Goal: Task Accomplishment & Management: Complete application form

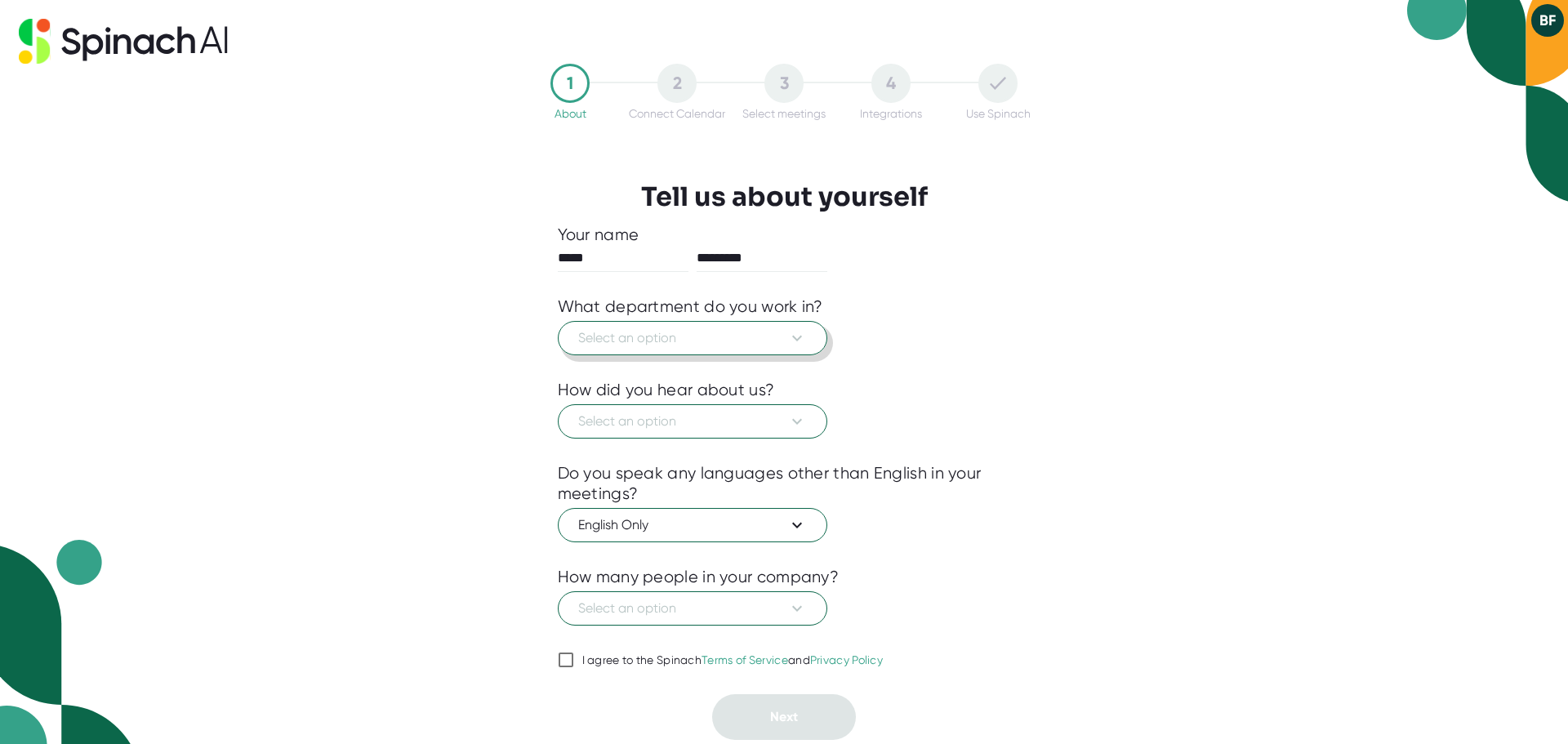
click at [740, 348] on span "Select an option" at bounding box center [692, 339] width 228 height 20
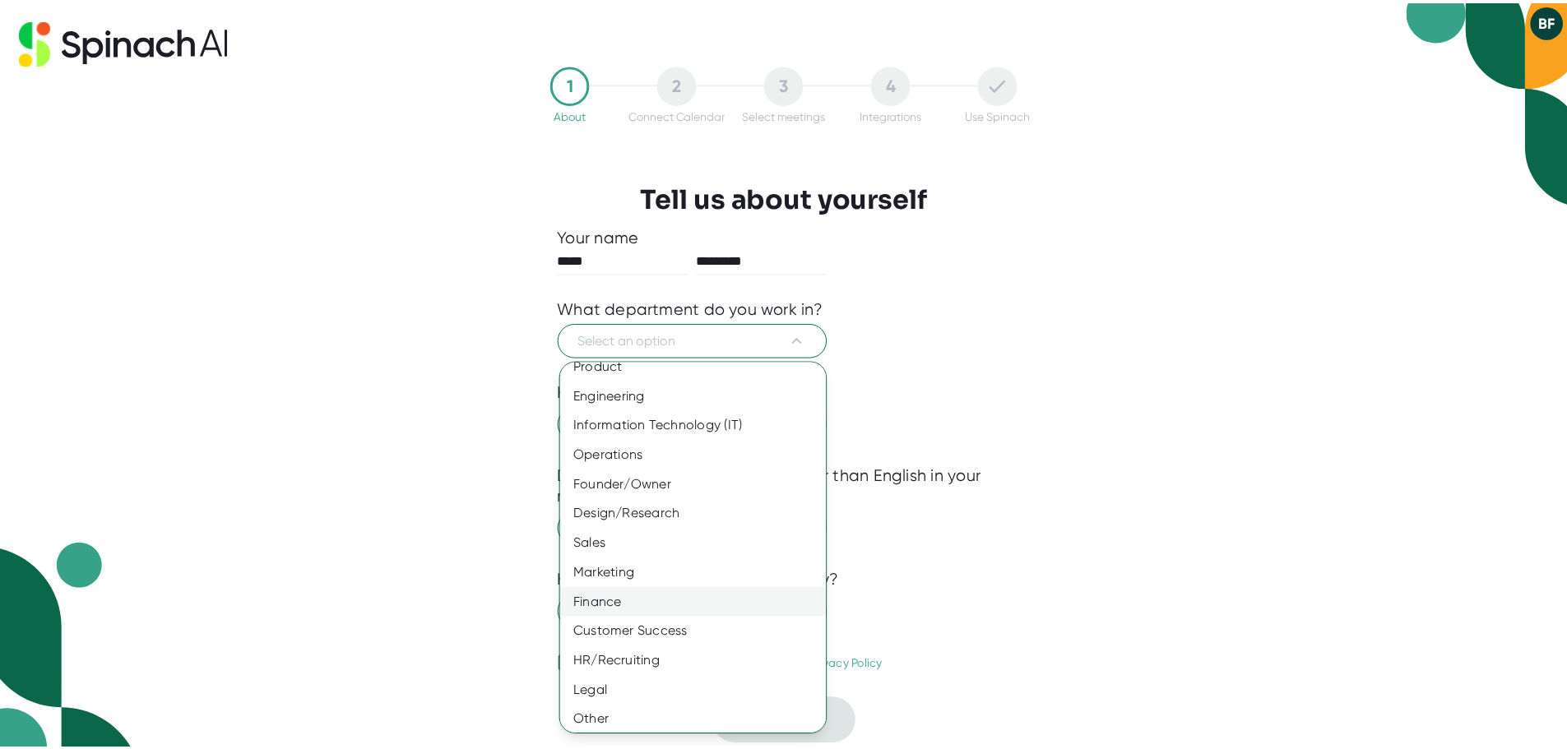
scroll to position [18, 0]
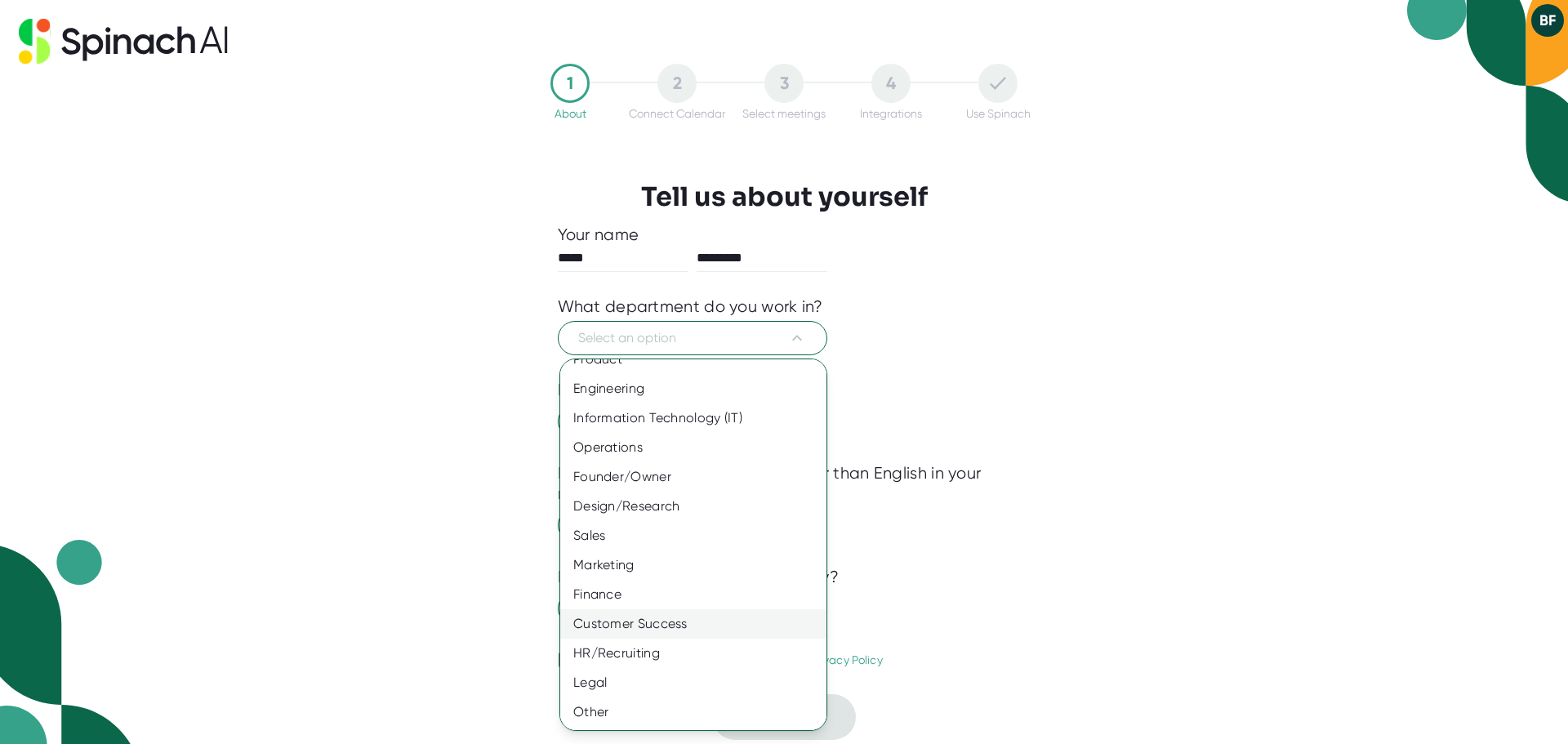
click at [677, 622] on div "Customer Success" at bounding box center [699, 625] width 278 height 30
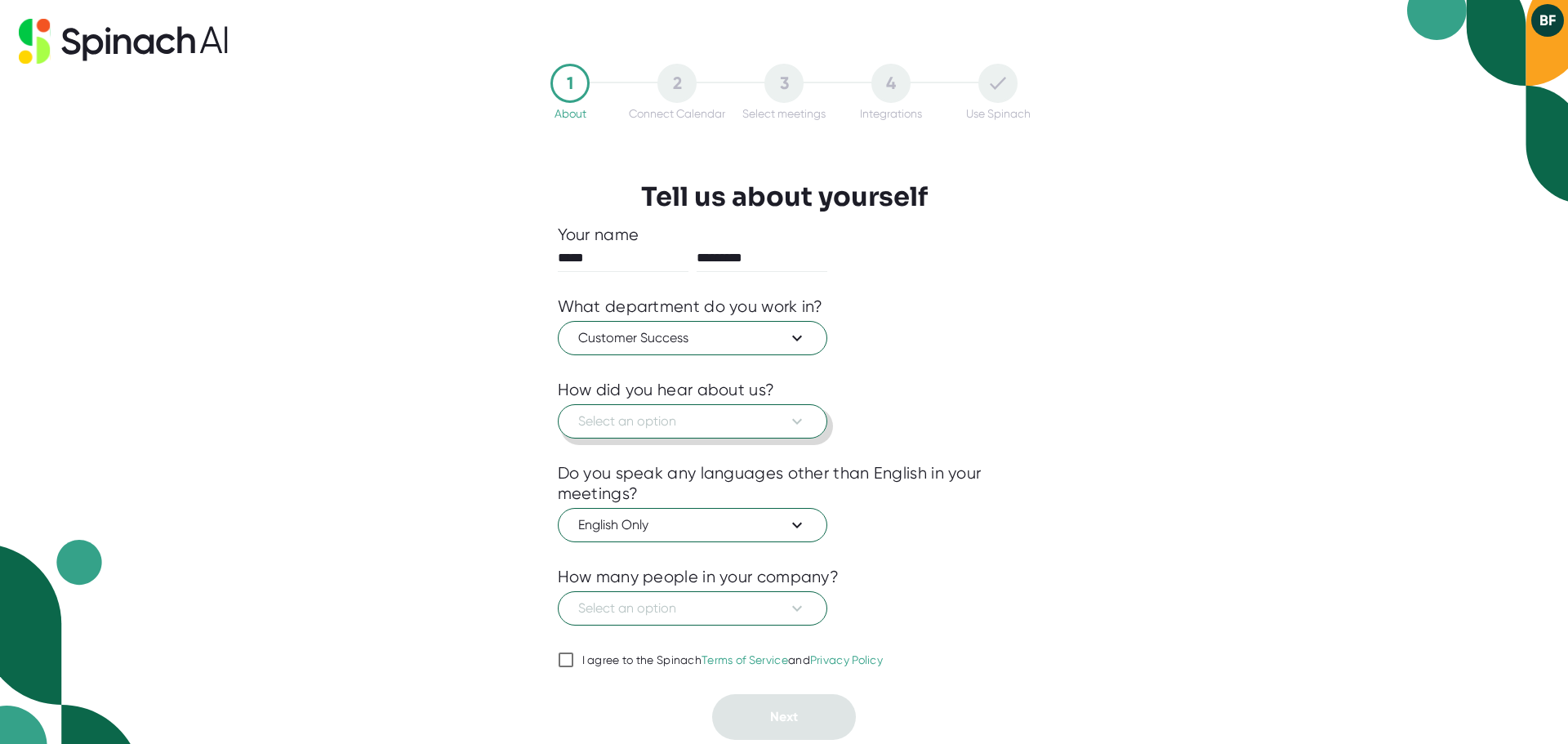
click at [754, 422] on span "Select an option" at bounding box center [692, 422] width 228 height 20
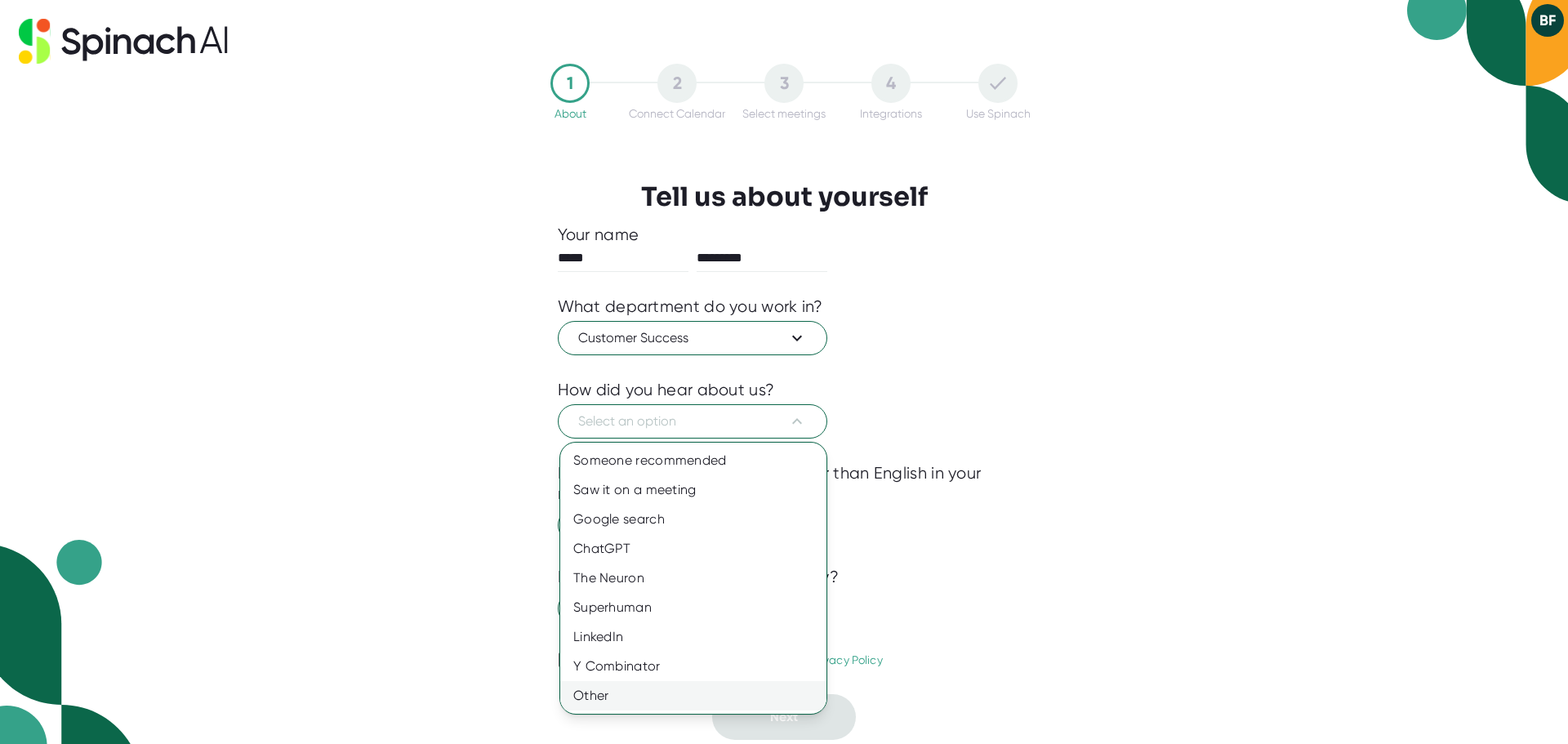
click at [634, 697] on div "Other" at bounding box center [693, 696] width 266 height 30
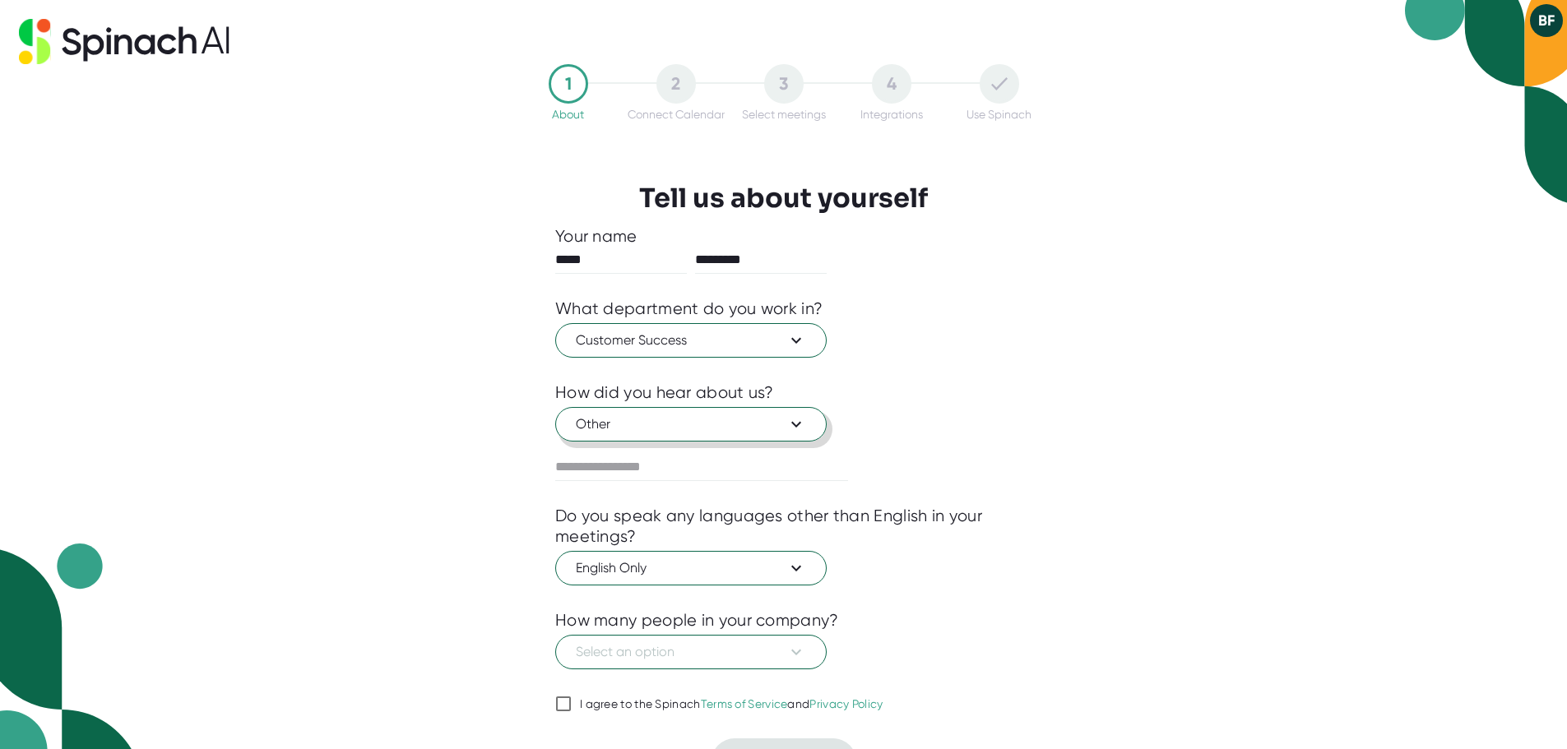
scroll to position [35, 0]
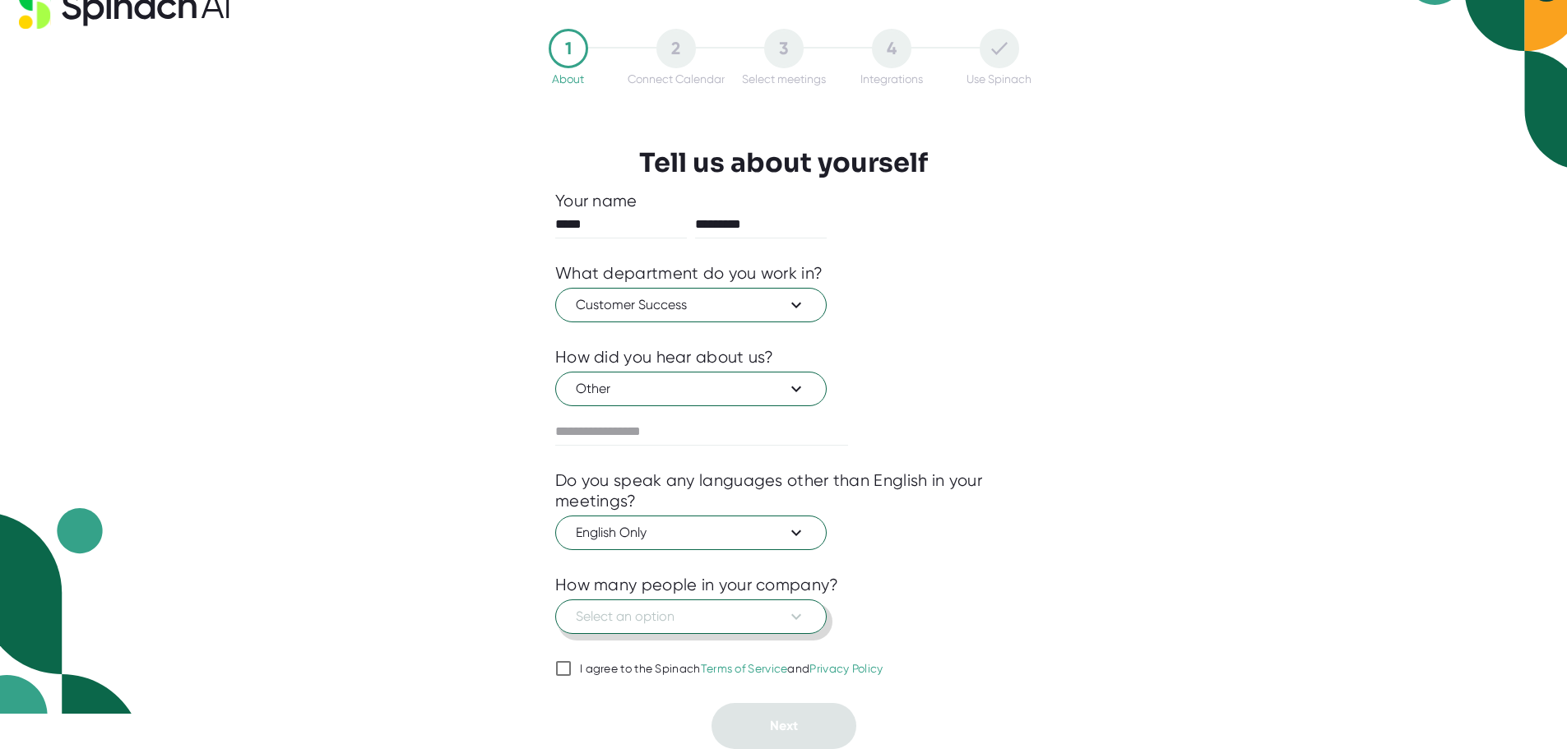
click at [769, 610] on span "Select an option" at bounding box center [691, 617] width 230 height 20
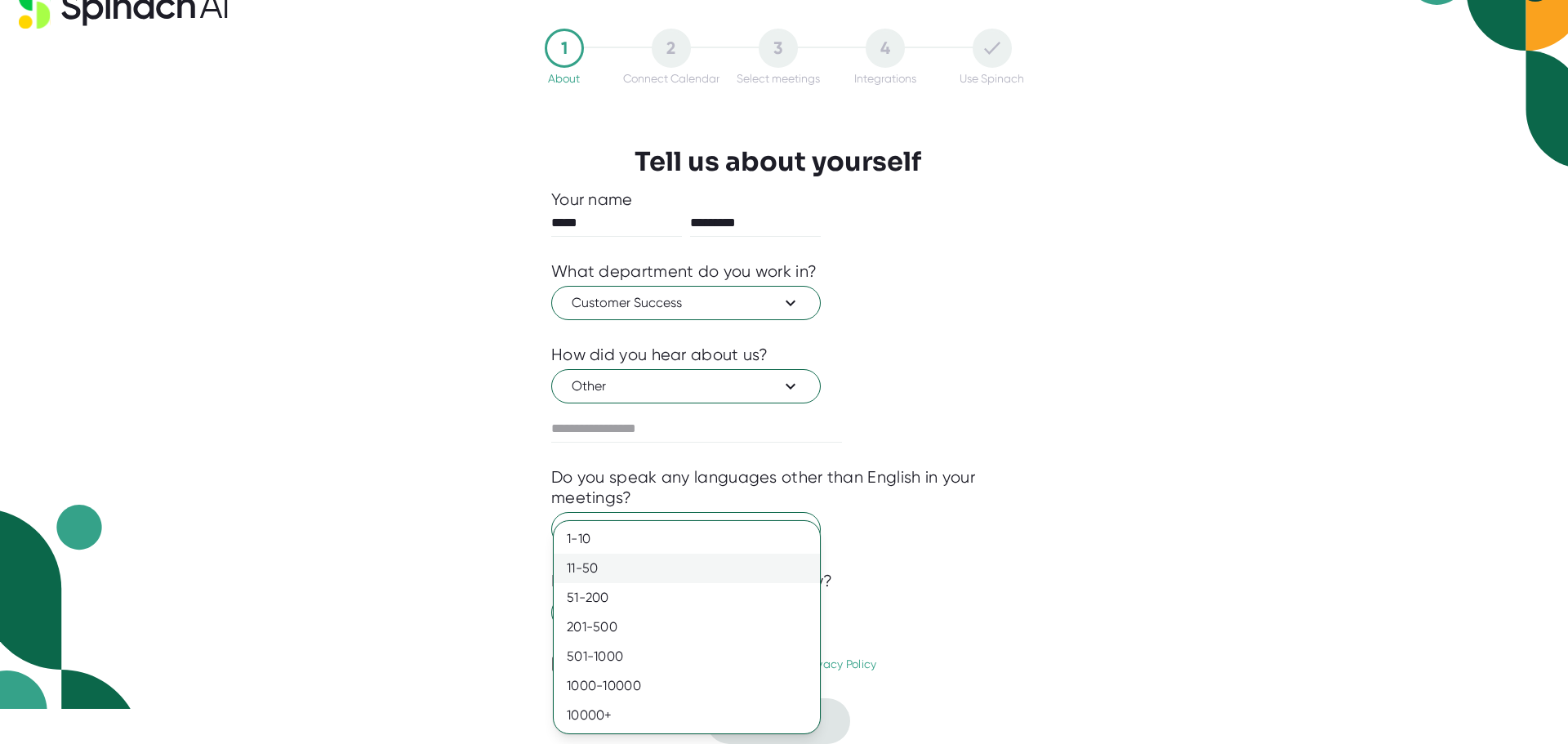
click at [638, 568] on div "11-50" at bounding box center [687, 569] width 266 height 30
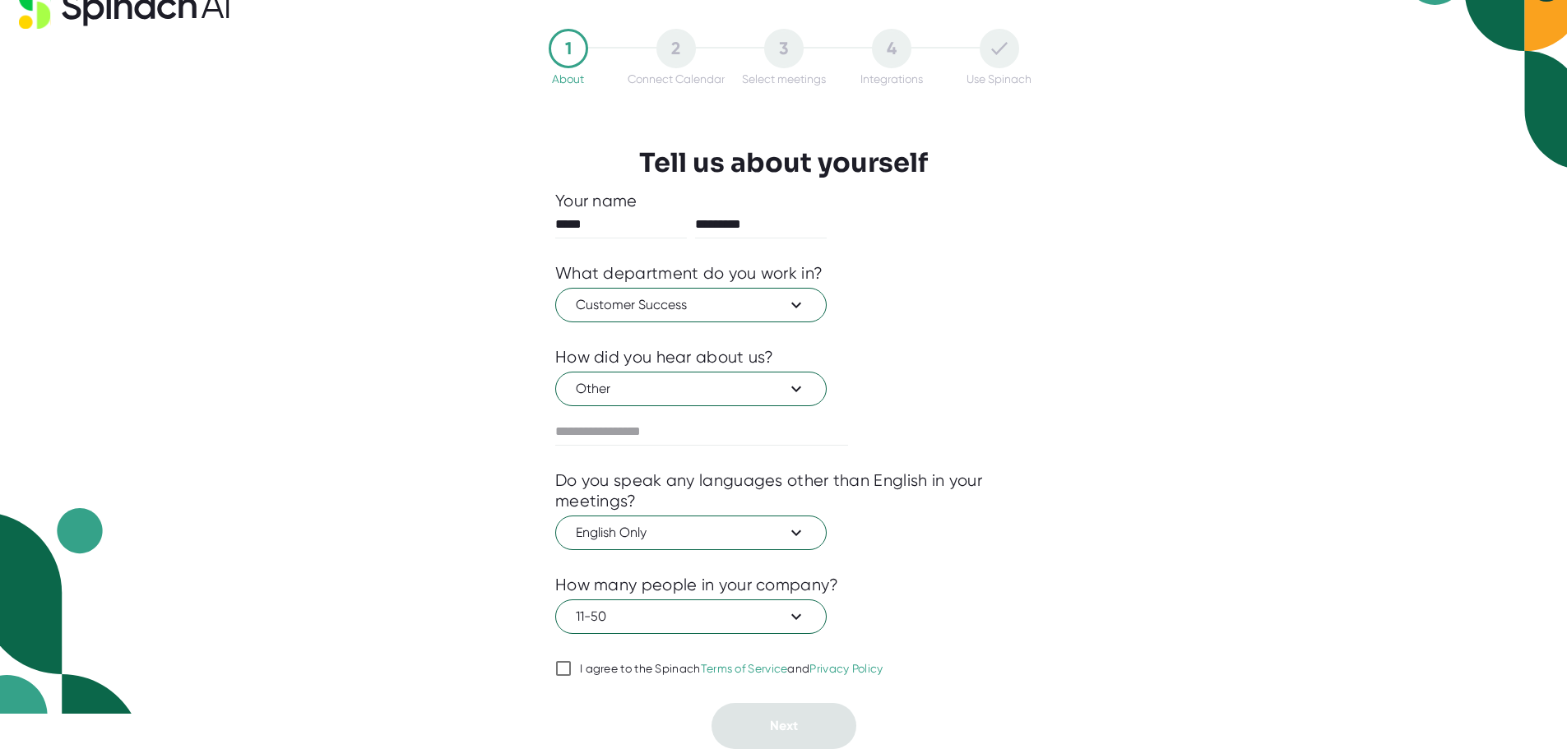
click at [560, 668] on input "I agree to the Spinach Terms of Service and Privacy Policy" at bounding box center [563, 669] width 16 height 20
checkbox input "true"
click at [802, 723] on button "Next" at bounding box center [783, 726] width 145 height 46
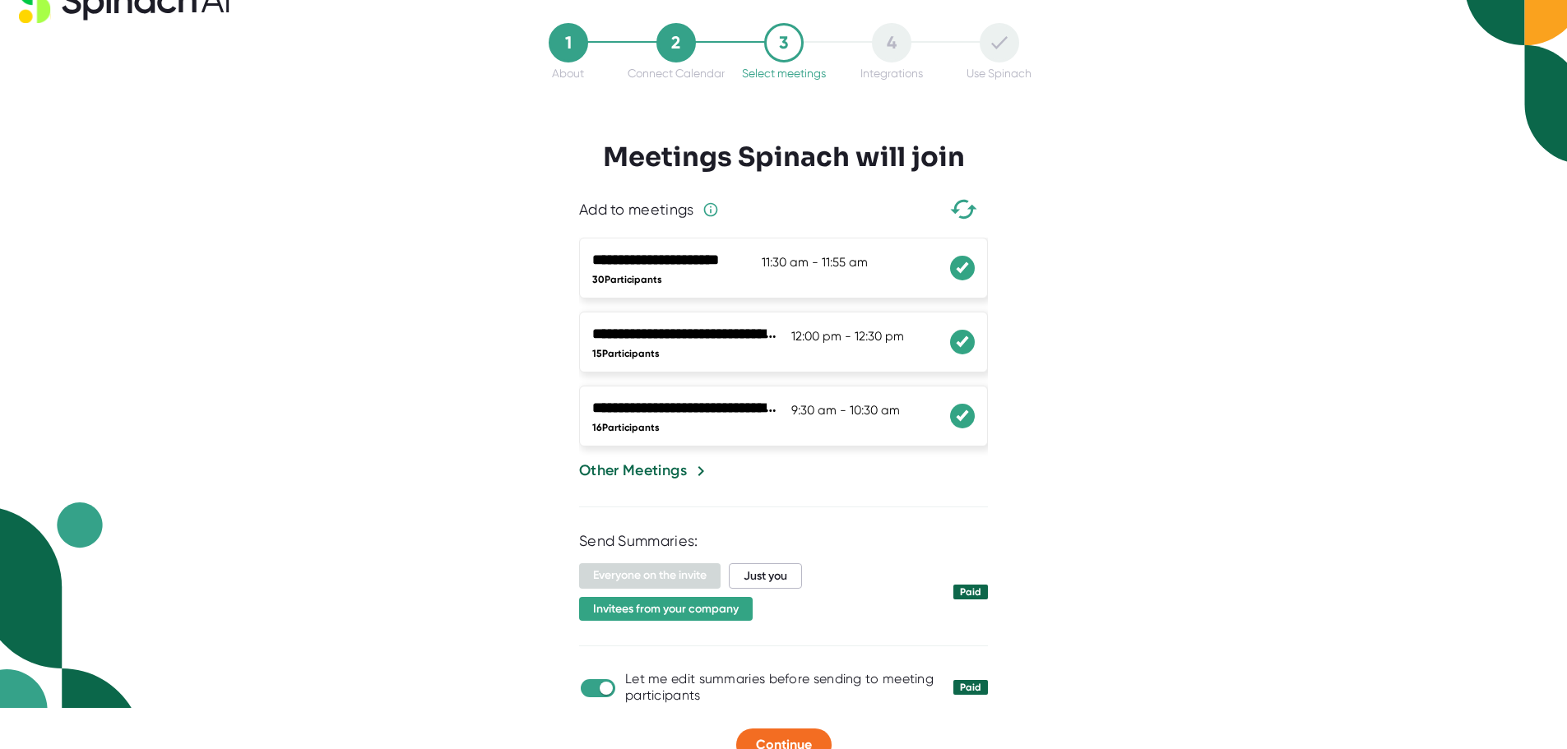
scroll to position [78, 0]
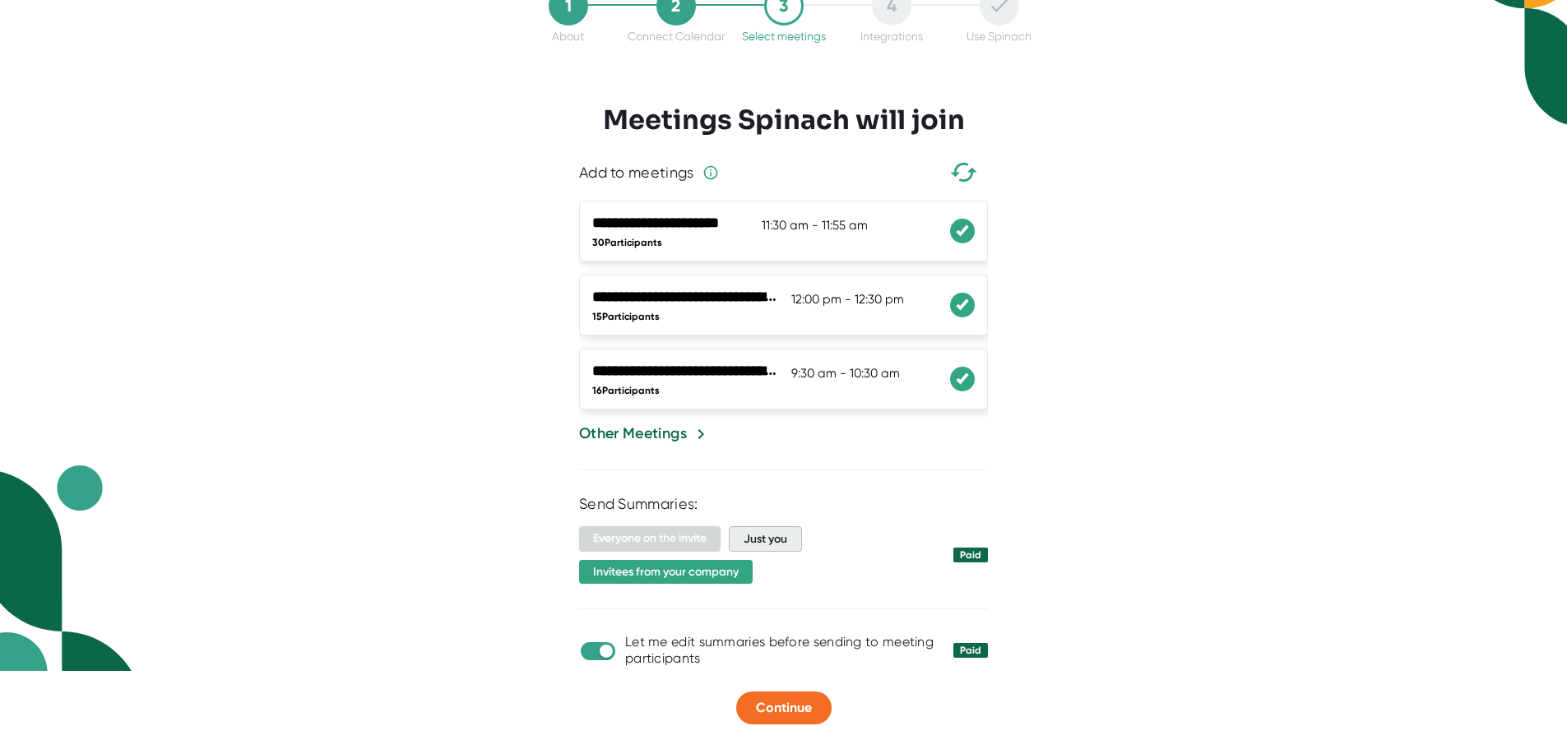
click at [791, 531] on span "Just you" at bounding box center [765, 538] width 73 height 25
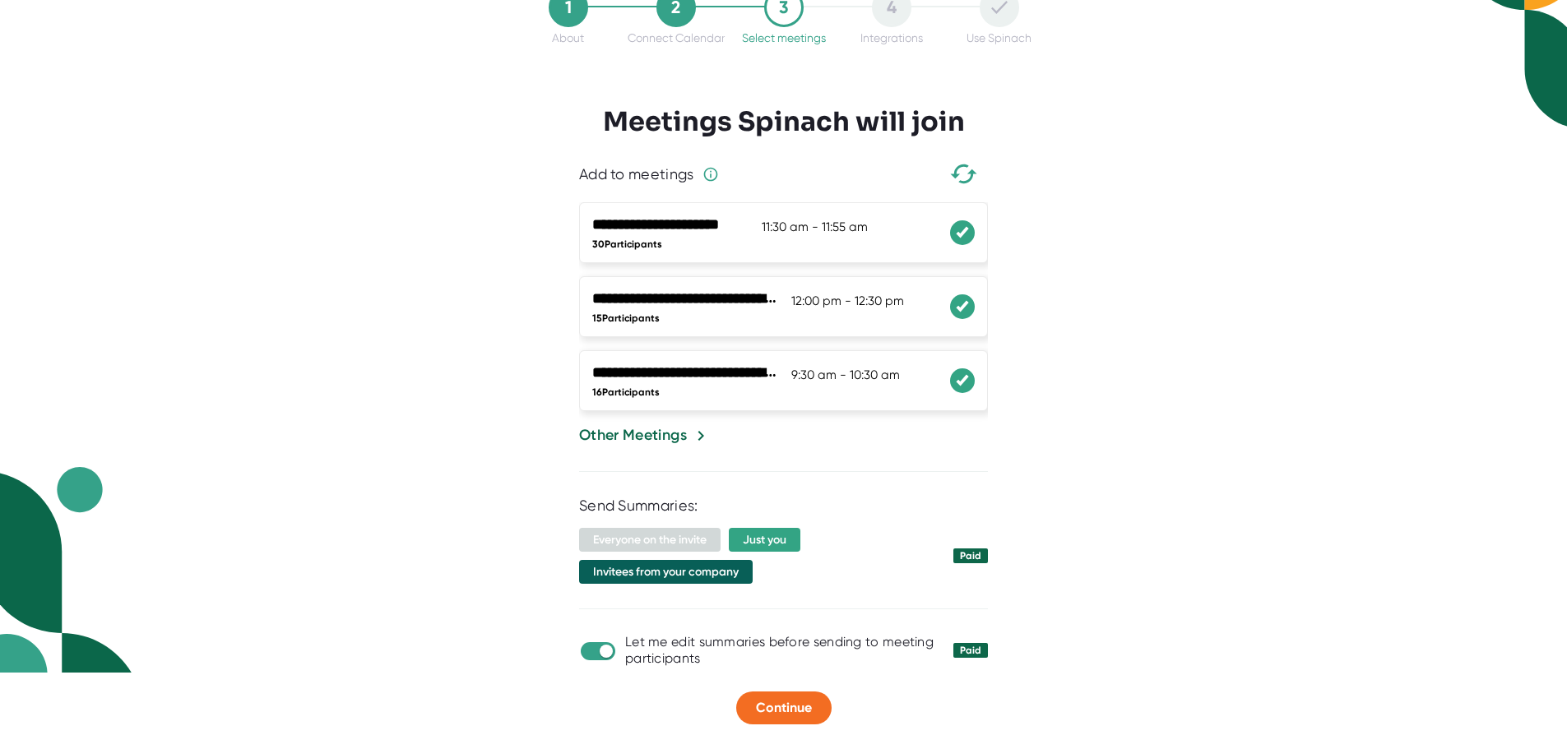
click at [718, 578] on span "Invitees from your company" at bounding box center [666, 572] width 174 height 24
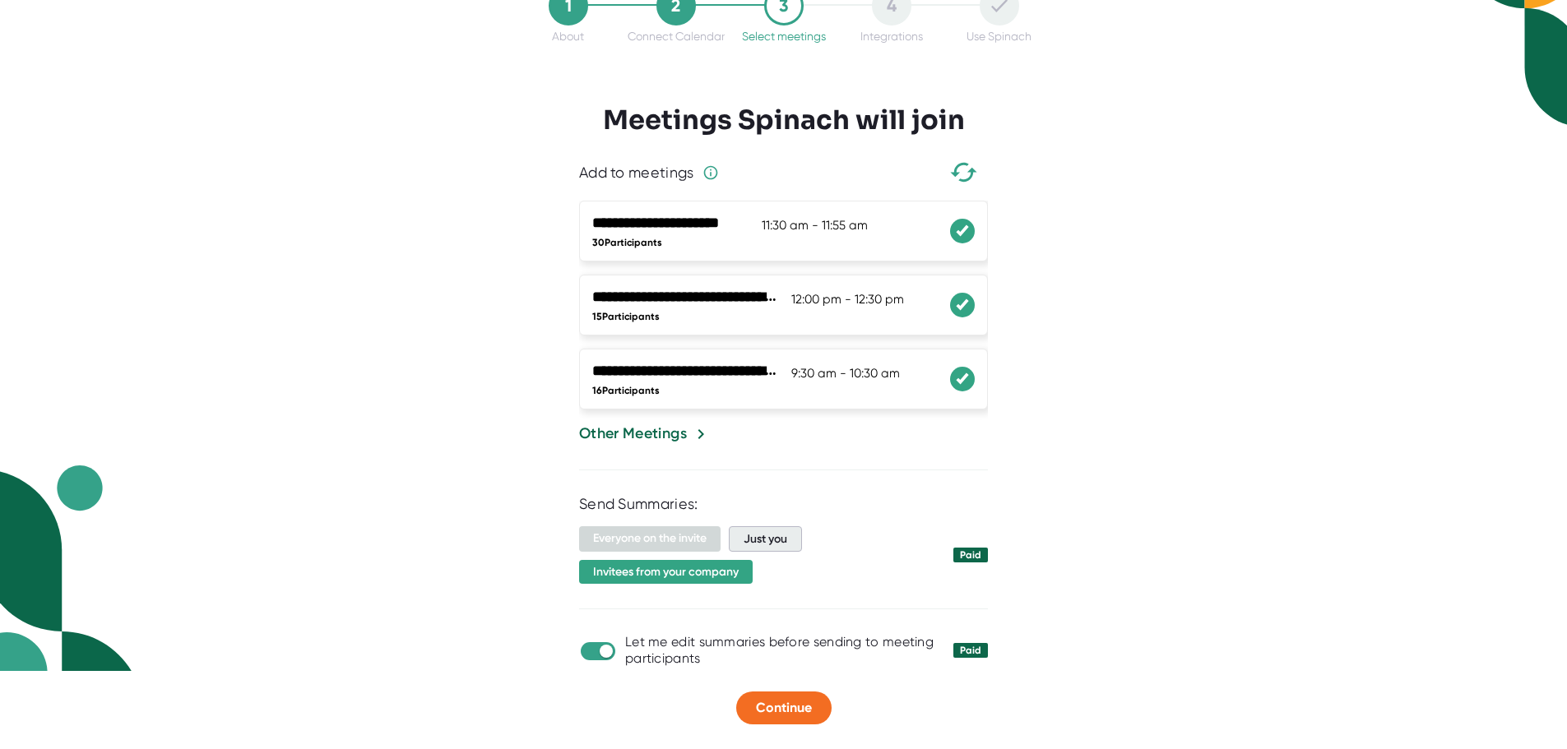
click at [790, 534] on span "Just you" at bounding box center [765, 538] width 73 height 25
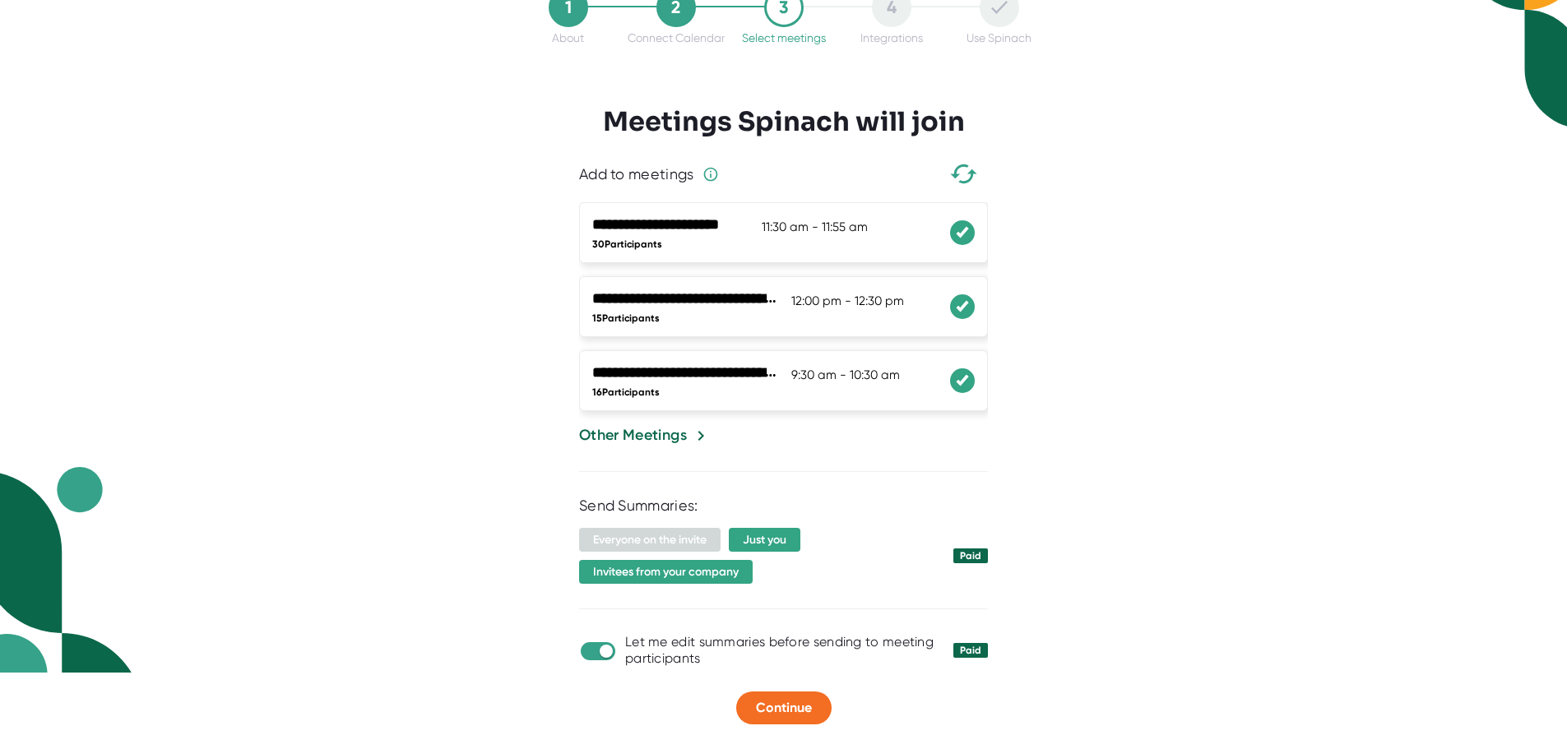
click at [758, 571] on div "Everyone on the invite Just you Invitees from your company" at bounding box center [760, 556] width 362 height 56
click at [747, 572] on span "Invitees from your company" at bounding box center [666, 572] width 174 height 24
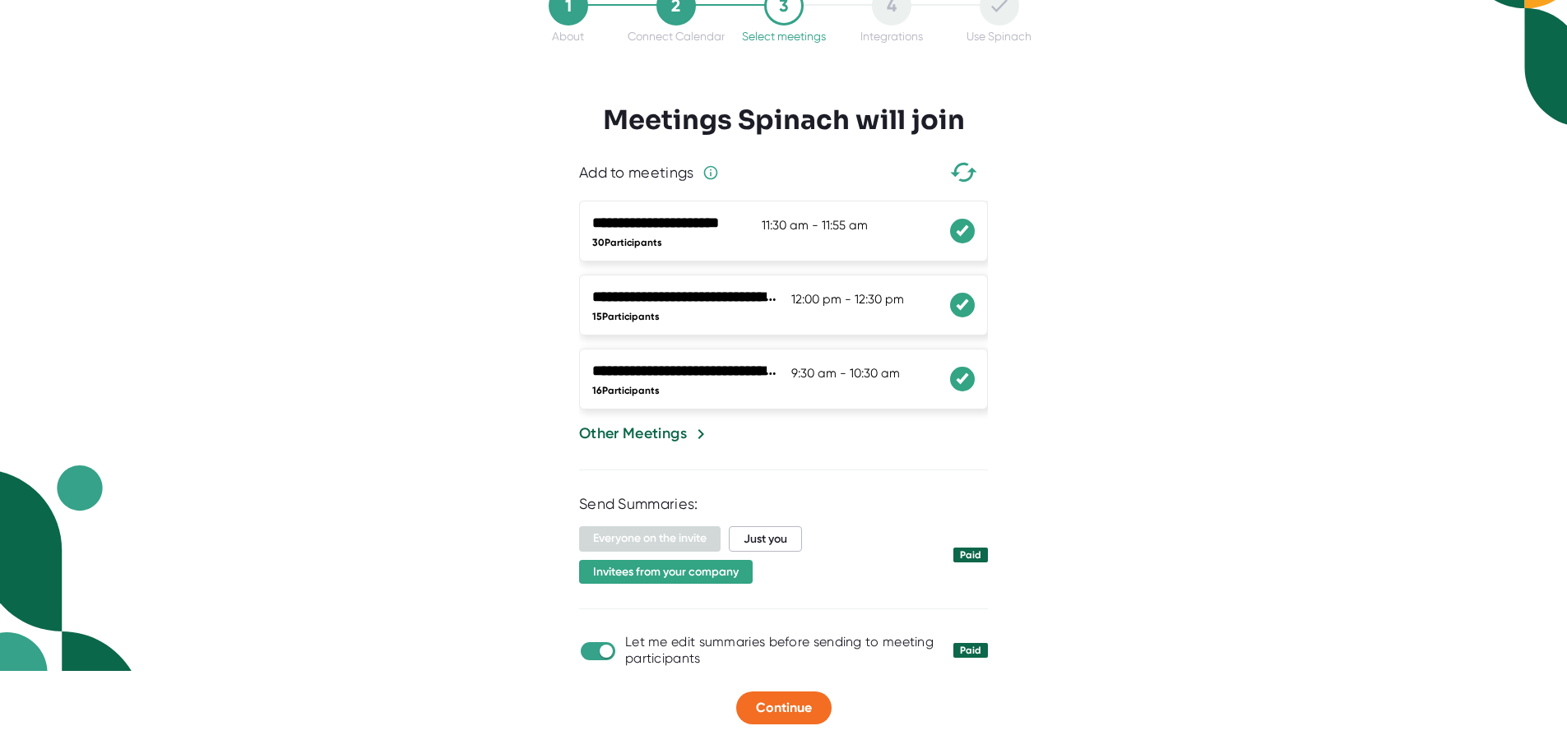
scroll to position [0, 0]
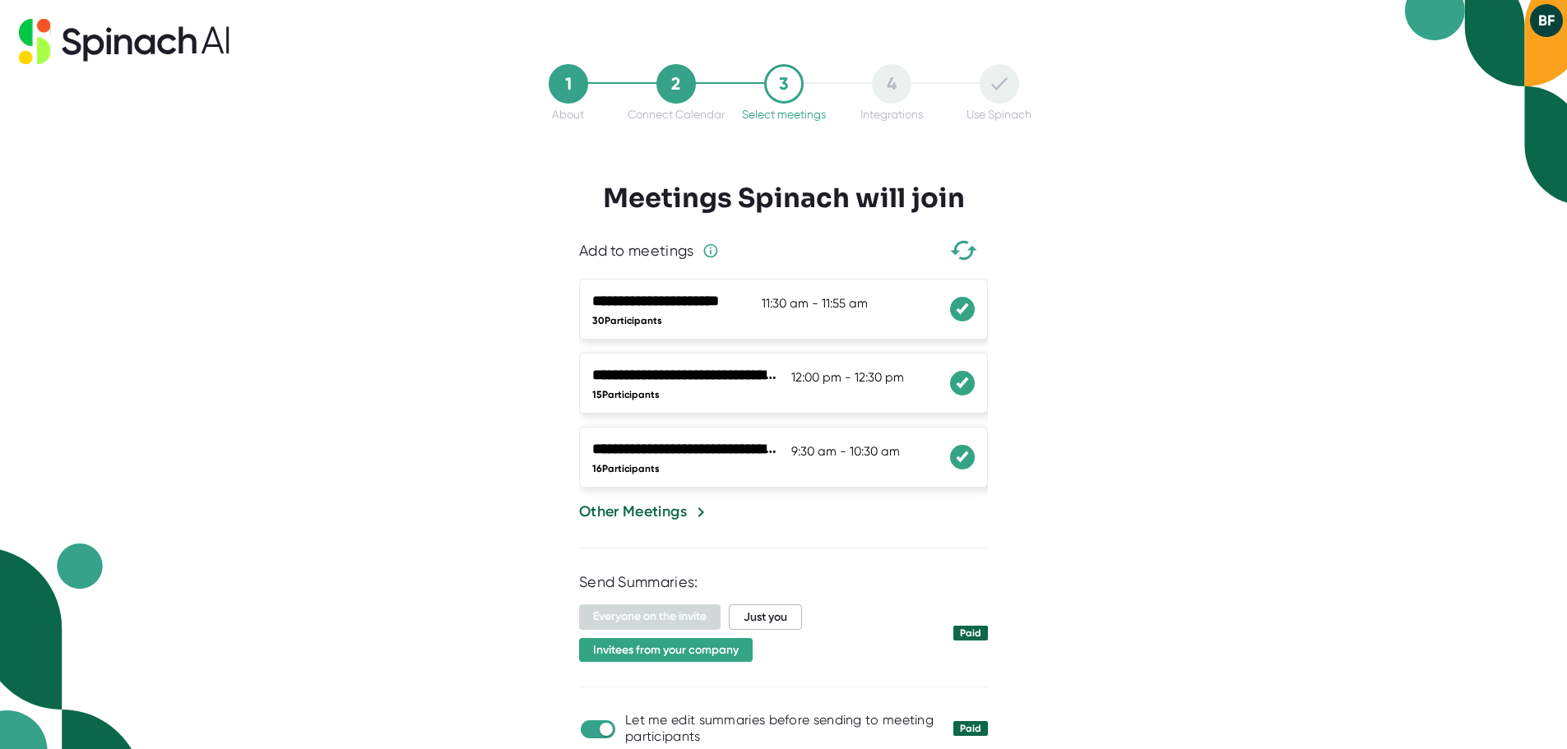
drag, startPoint x: 976, startPoint y: 247, endPoint x: 1086, endPoint y: 215, distance: 114.0
click at [1086, 215] on div "**********" at bounding box center [783, 374] width 1567 height 749
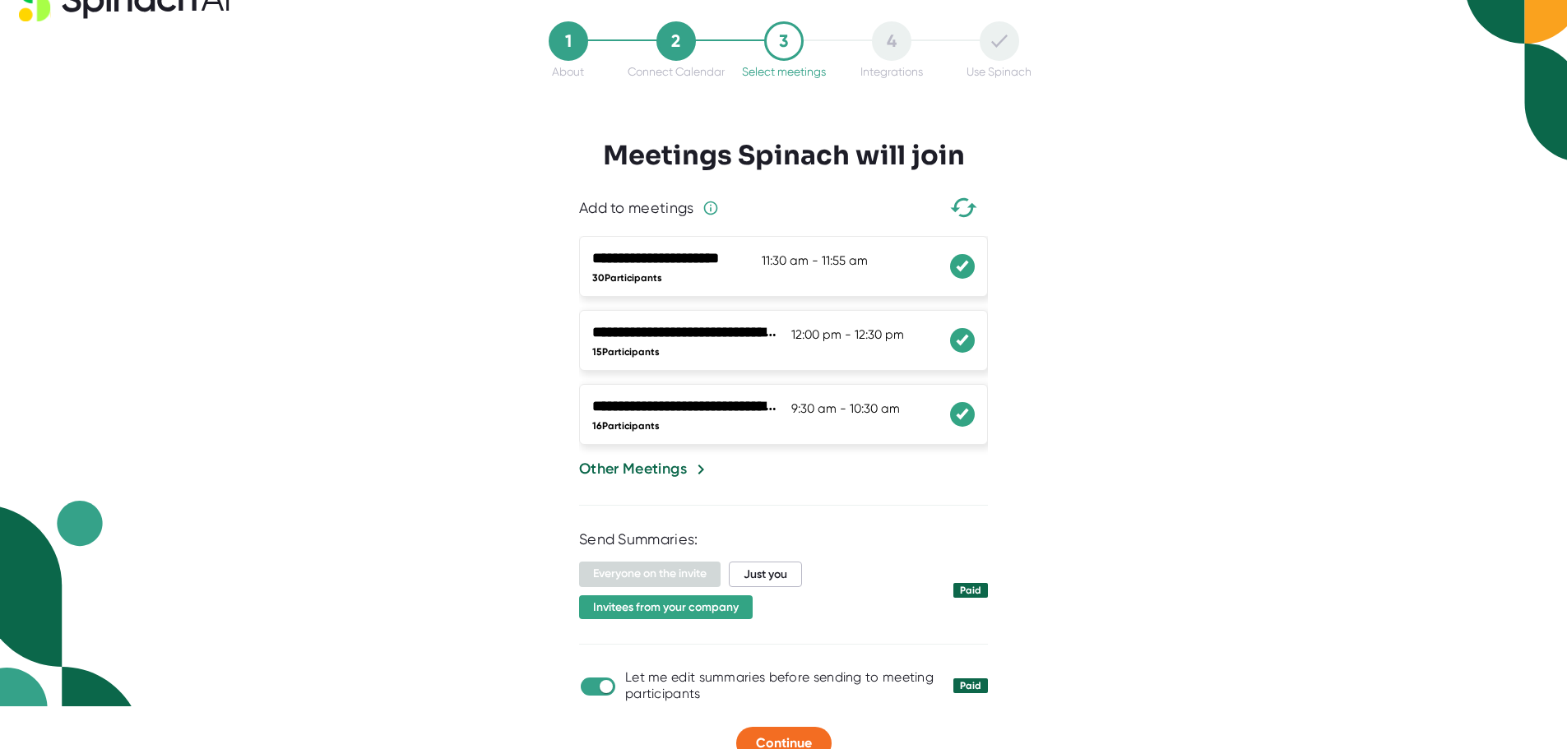
scroll to position [78, 0]
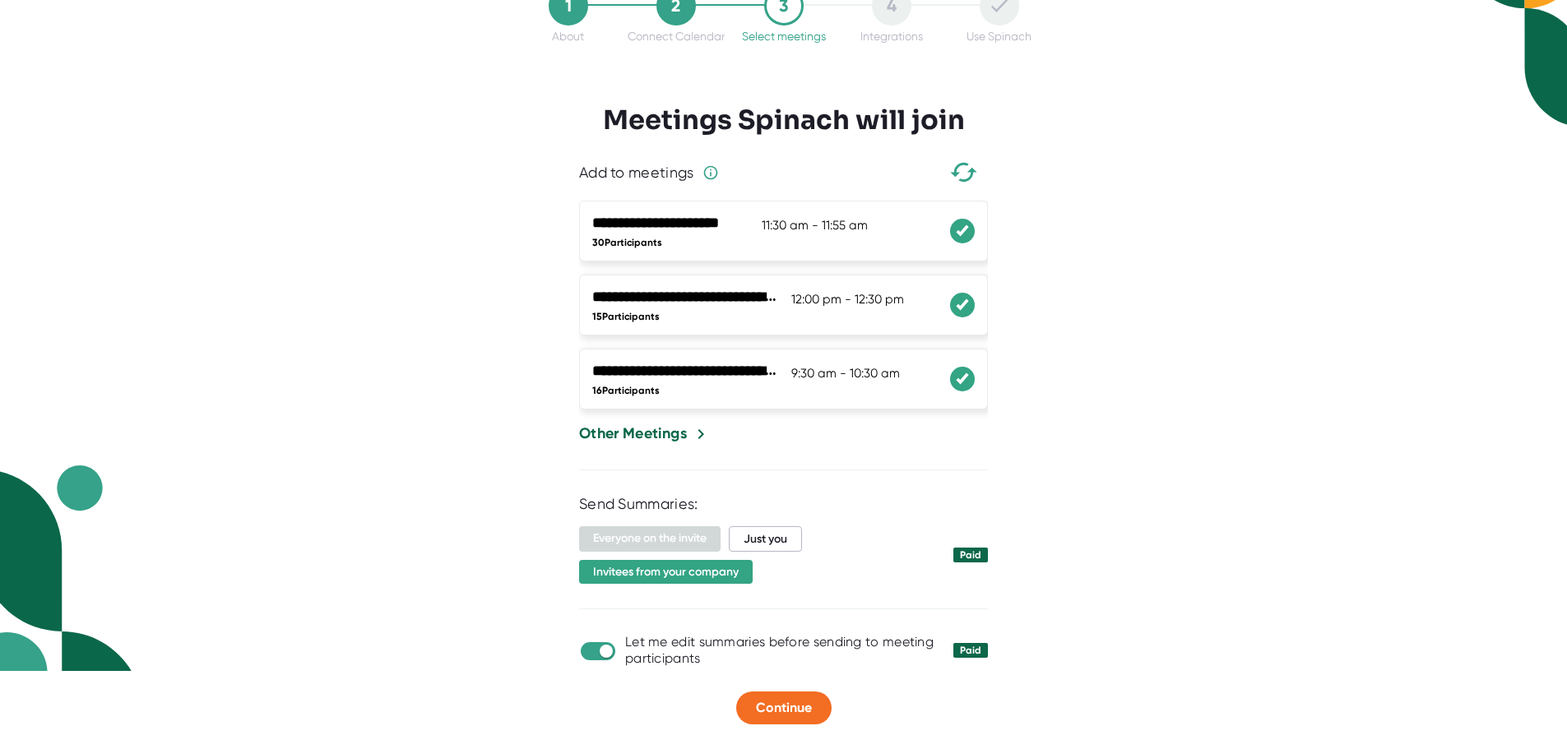
click at [674, 431] on div "Other Meetings" at bounding box center [633, 434] width 108 height 22
